Goal: Task Accomplishment & Management: Use online tool/utility

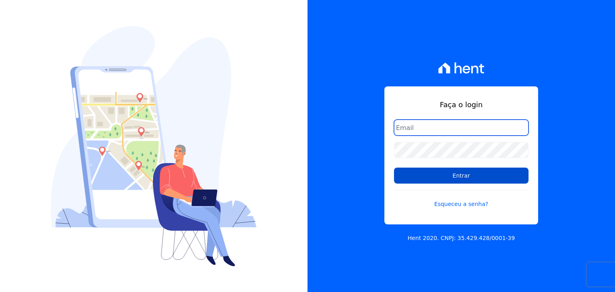
type input "[PERSON_NAME][EMAIL_ADDRESS][DOMAIN_NAME]"
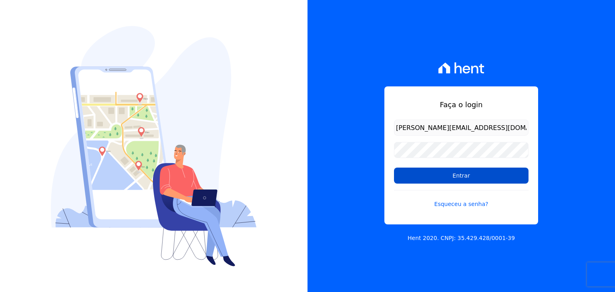
click at [403, 175] on input "Entrar" at bounding box center [461, 176] width 134 height 16
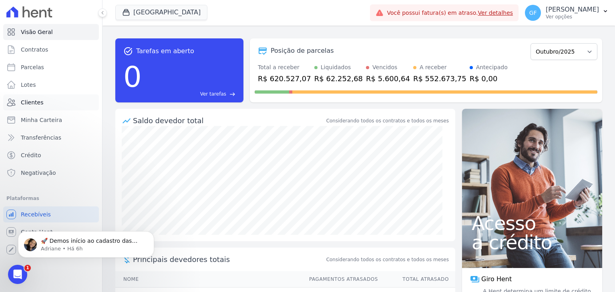
click at [24, 102] on span "Clientes" at bounding box center [32, 102] width 22 height 8
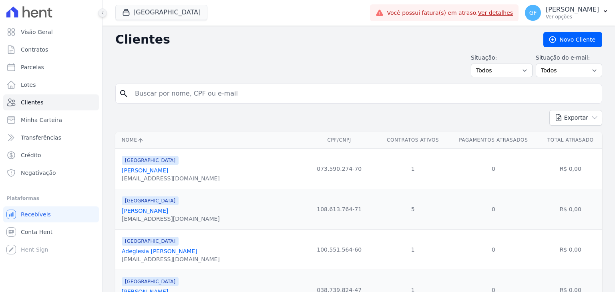
click at [102, 11] on icon at bounding box center [102, 12] width 5 height 5
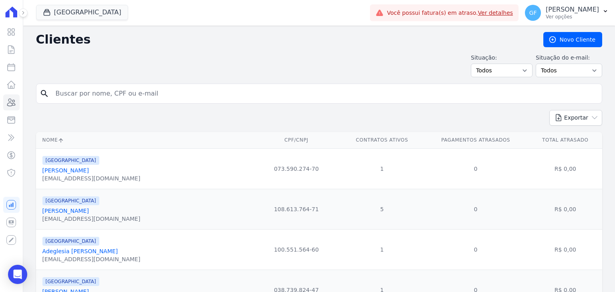
click at [100, 97] on input "search" at bounding box center [324, 94] width 547 height 16
type input "o"
type input "[PERSON_NAME]"
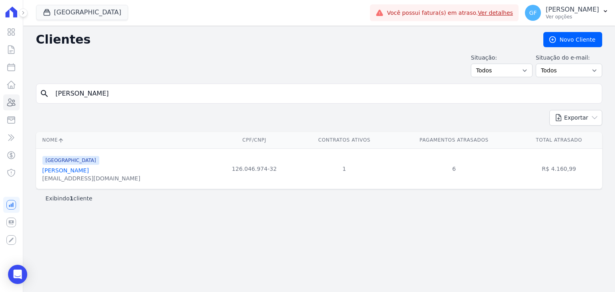
click at [88, 167] on link "[PERSON_NAME]" at bounding box center [65, 170] width 46 height 6
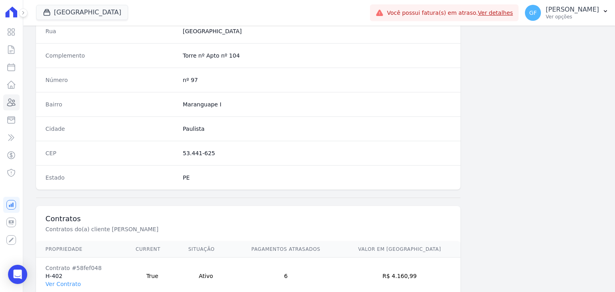
scroll to position [454, 0]
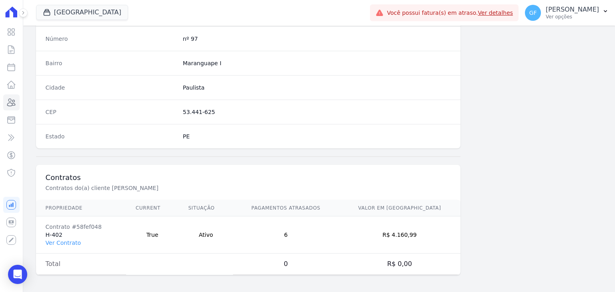
drag, startPoint x: 68, startPoint y: 238, endPoint x: 82, endPoint y: 221, distance: 21.6
click at [68, 240] on link "Ver Contrato" at bounding box center [63, 243] width 35 height 6
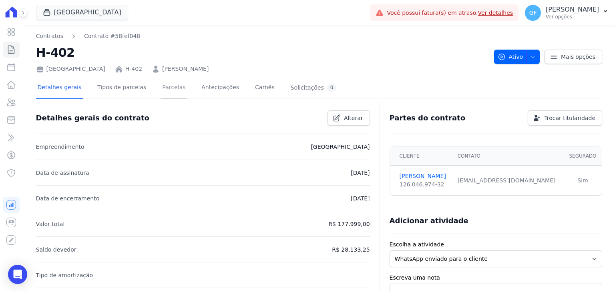
click at [161, 83] on link "Parcelas" at bounding box center [173, 88] width 26 height 21
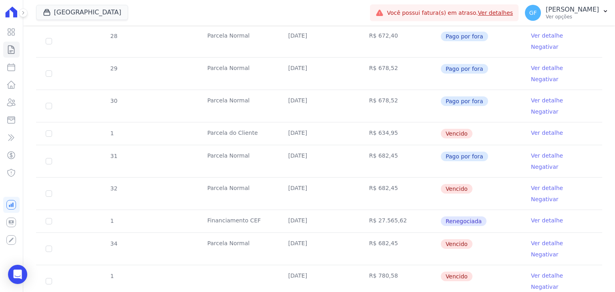
scroll to position [280, 0]
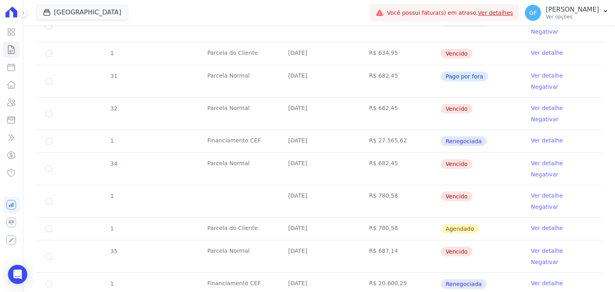
drag, startPoint x: 285, startPoint y: 115, endPoint x: 481, endPoint y: 113, distance: 196.5
click at [481, 152] on tr "34 [GEOGRAPHIC_DATA] [DATE] R$ 682,45 [GEOGRAPHIC_DATA] Ver detalhe Negativar" at bounding box center [319, 168] width 566 height 32
click at [499, 153] on td "Vencido" at bounding box center [480, 169] width 81 height 32
click at [531, 159] on link "Ver detalhe" at bounding box center [547, 163] width 32 height 8
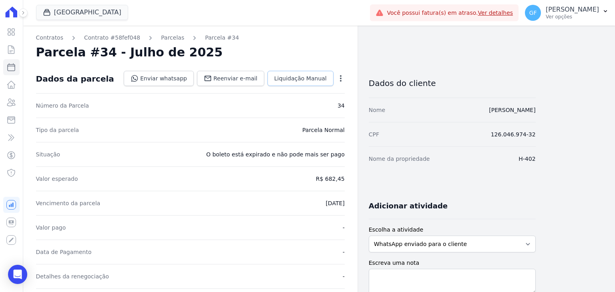
click at [306, 79] on span "Liquidação Manual" at bounding box center [300, 78] width 52 height 8
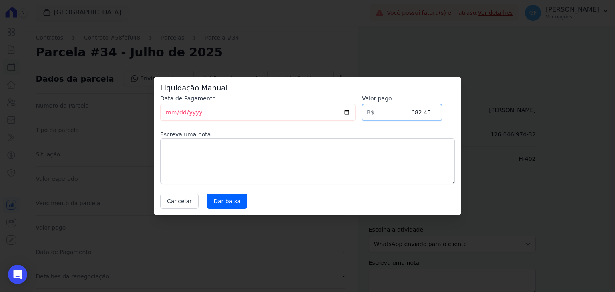
drag, startPoint x: 407, startPoint y: 113, endPoint x: 463, endPoint y: 114, distance: 56.0
click at [463, 114] on div "Liquidação Manual Data de Pagamento [DATE] [GEOGRAPHIC_DATA] R$ 682.45 Escreva …" at bounding box center [307, 146] width 615 height 292
type input "696.99"
click at [216, 200] on input "Dar baixa" at bounding box center [226, 201] width 41 height 15
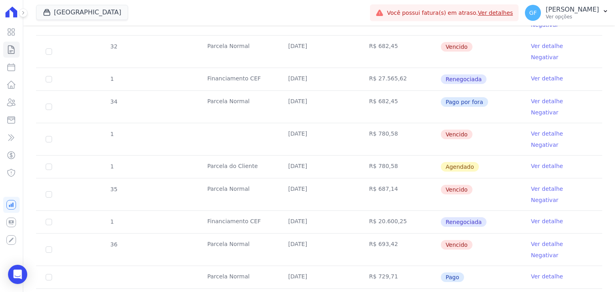
scroll to position [327, 0]
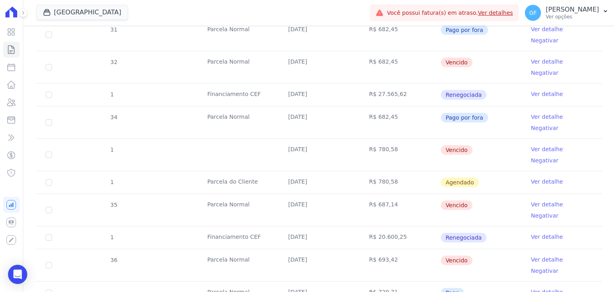
drag, startPoint x: 282, startPoint y: 65, endPoint x: 481, endPoint y: 68, distance: 198.9
click at [481, 106] on tr "34 [GEOGRAPHIC_DATA] [DATE] R$ 682,45 Pago por fora Ver detalhe Negativar" at bounding box center [319, 122] width 566 height 32
drag, startPoint x: 293, startPoint y: 133, endPoint x: 567, endPoint y: 128, distance: 274.2
click at [567, 194] on tr "35 [GEOGRAPHIC_DATA] [DATE] R$ 687,14 [GEOGRAPHIC_DATA] Ver detalhe Negativar" at bounding box center [319, 210] width 566 height 32
click at [535, 200] on link "Ver detalhe" at bounding box center [547, 204] width 32 height 8
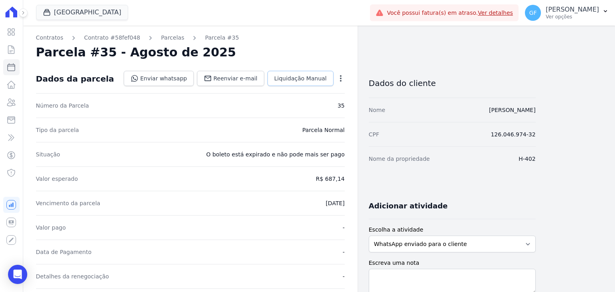
click at [298, 80] on span "Liquidação Manual" at bounding box center [300, 78] width 52 height 8
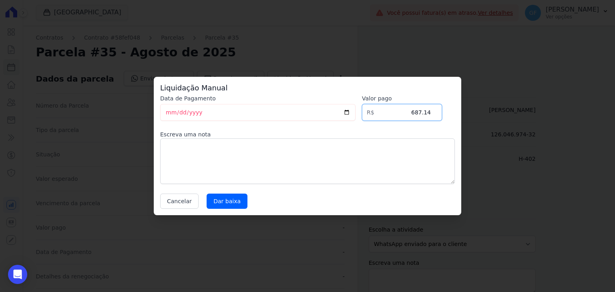
drag, startPoint x: 412, startPoint y: 114, endPoint x: 453, endPoint y: 115, distance: 40.8
click at [453, 115] on div "Data de Pagamento [DATE] [GEOGRAPHIC_DATA] R$ 687.14 Escreva uma nota Cancelar …" at bounding box center [307, 151] width 295 height 114
paste input "96.99"
type input "696.99"
click at [226, 204] on input "Dar baixa" at bounding box center [226, 201] width 41 height 15
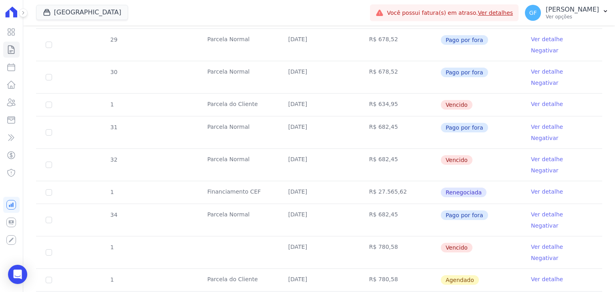
scroll to position [320, 0]
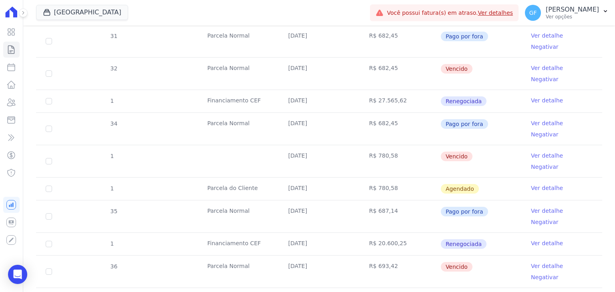
drag, startPoint x: 313, startPoint y: 188, endPoint x: 505, endPoint y: 188, distance: 192.5
click at [505, 255] on tr "36 [GEOGRAPHIC_DATA] [DATE] R$ 693,42 [GEOGRAPHIC_DATA] Ver detalhe Negativar" at bounding box center [319, 271] width 566 height 32
click at [521, 256] on td "Ver detalhe Negativar" at bounding box center [561, 272] width 81 height 32
click at [531, 262] on link "Ver detalhe" at bounding box center [547, 266] width 32 height 8
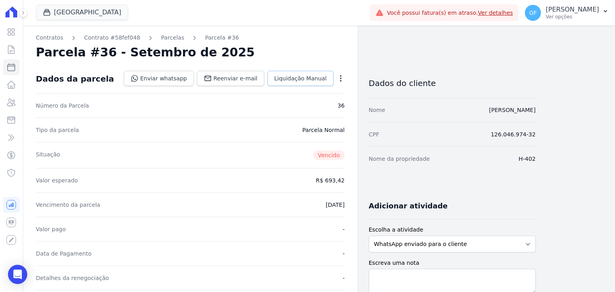
click at [304, 84] on link "Liquidação Manual" at bounding box center [300, 78] width 66 height 15
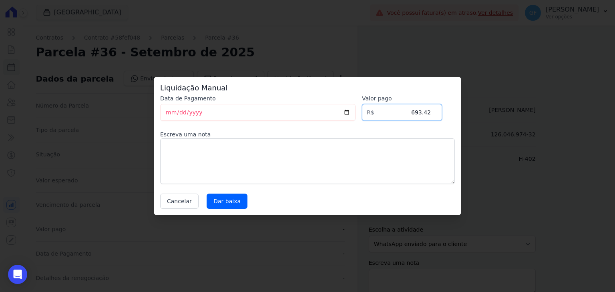
drag, startPoint x: 410, startPoint y: 111, endPoint x: 451, endPoint y: 114, distance: 41.7
click at [451, 114] on div "Data de Pagamento [DATE] [GEOGRAPHIC_DATA] R$ 693.42 Escreva uma nota Cancelar …" at bounding box center [307, 151] width 295 height 114
paste input "6.99"
type input "696.99"
click at [222, 197] on input "Dar baixa" at bounding box center [226, 201] width 41 height 15
